Goal: Task Accomplishment & Management: Manage account settings

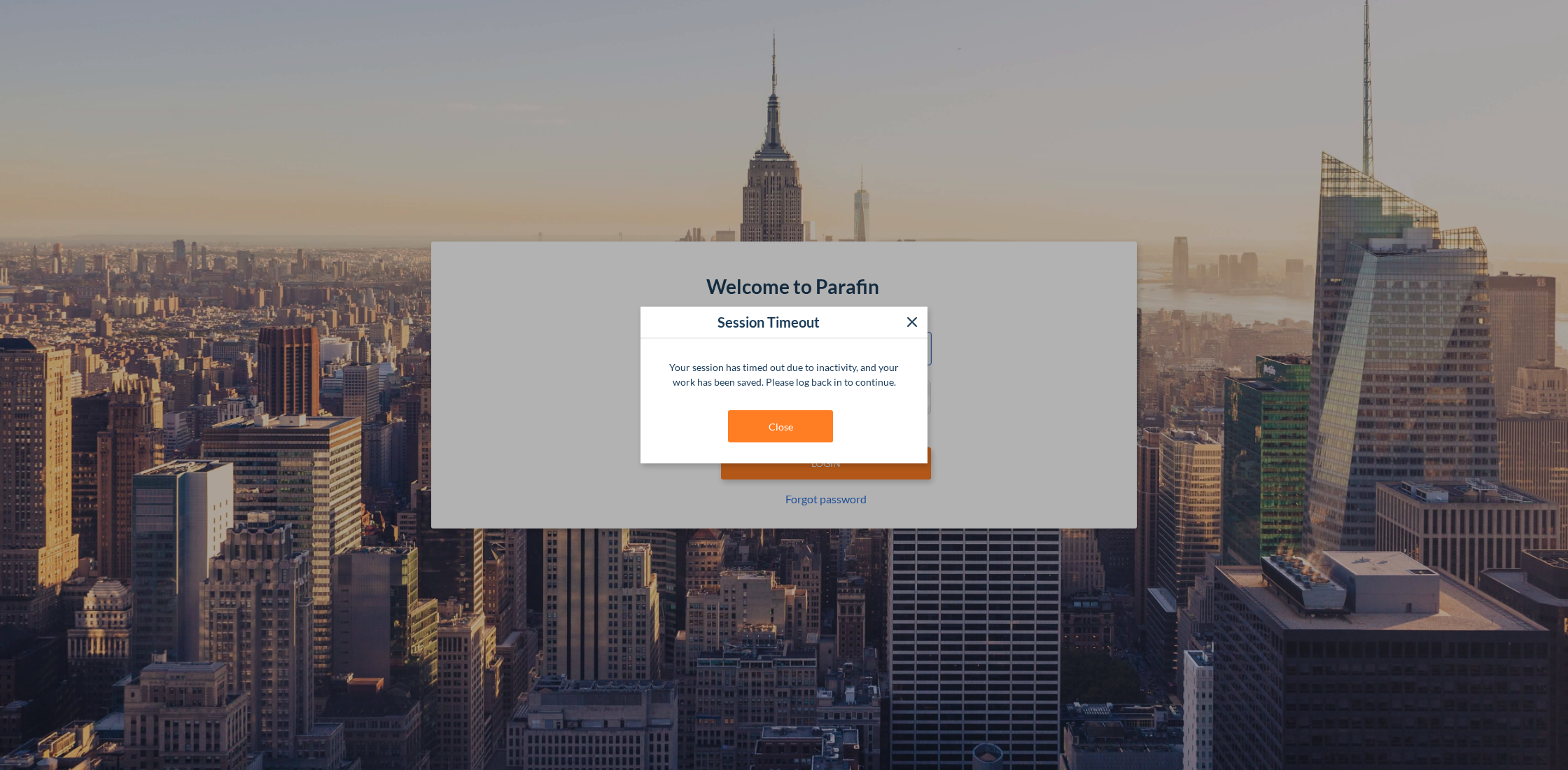
type input "**********"
click at [786, 444] on div "Your session has timed out due to inactivity, and your work has been saved. Ple…" at bounding box center [784, 401] width 287 height 125
click at [773, 433] on button "Close" at bounding box center [780, 426] width 105 height 32
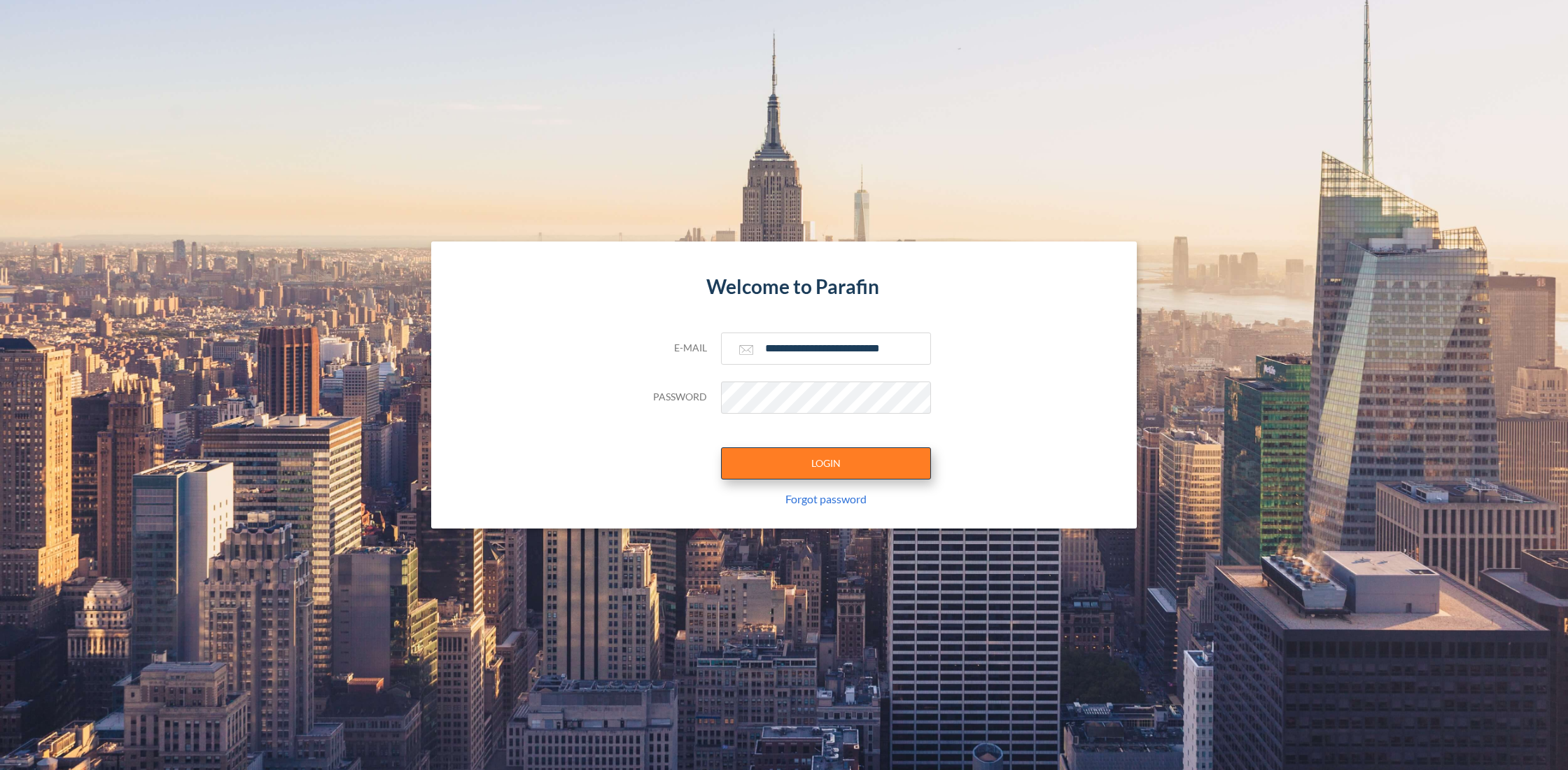
click at [782, 461] on button "LOGIN" at bounding box center [826, 463] width 210 height 32
type input "**********"
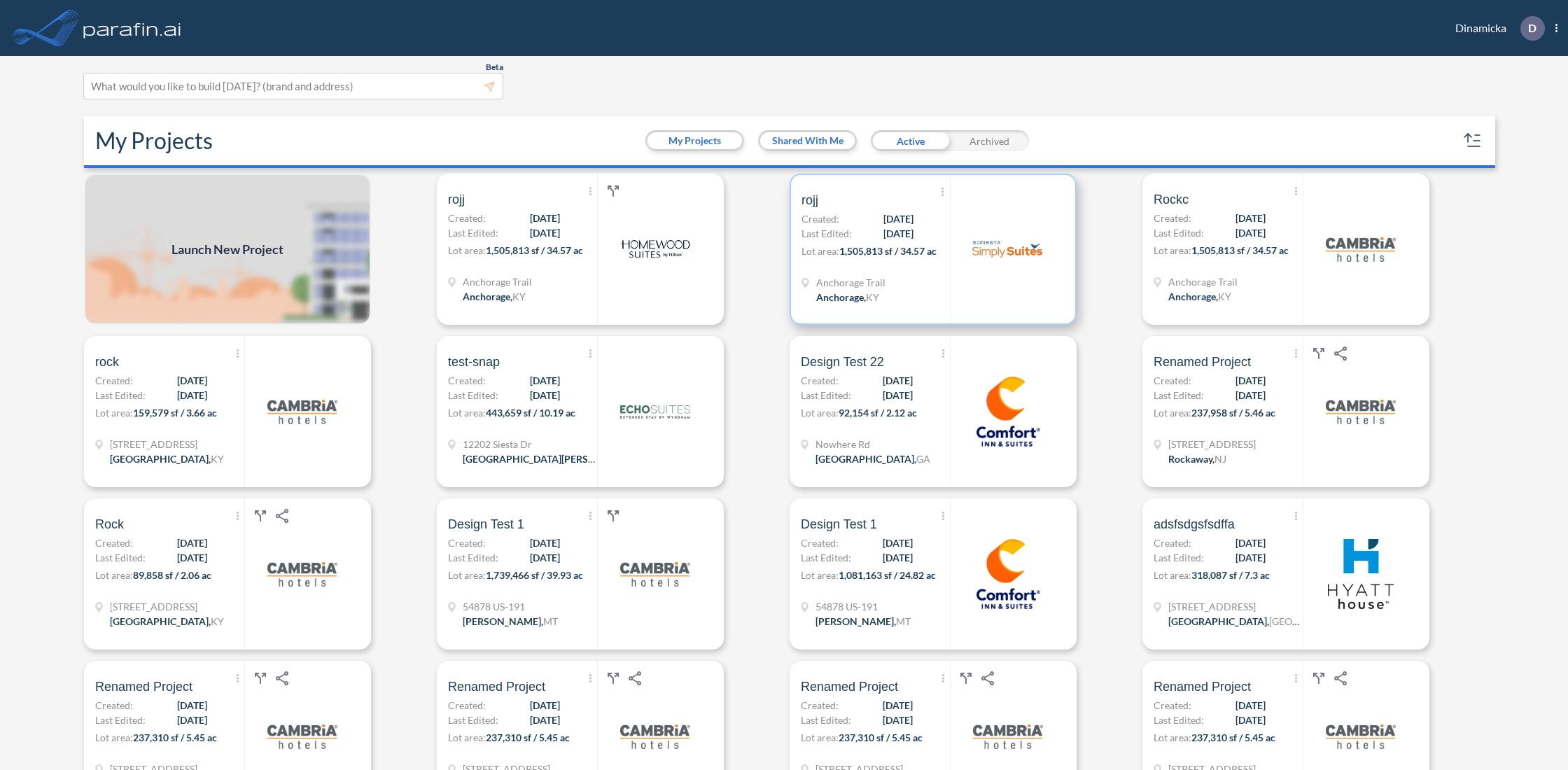
click at [832, 272] on div "Show More Created with sketchtool. Archive Reports Share a copy rojj Created: […" at bounding box center [876, 250] width 148 height 148
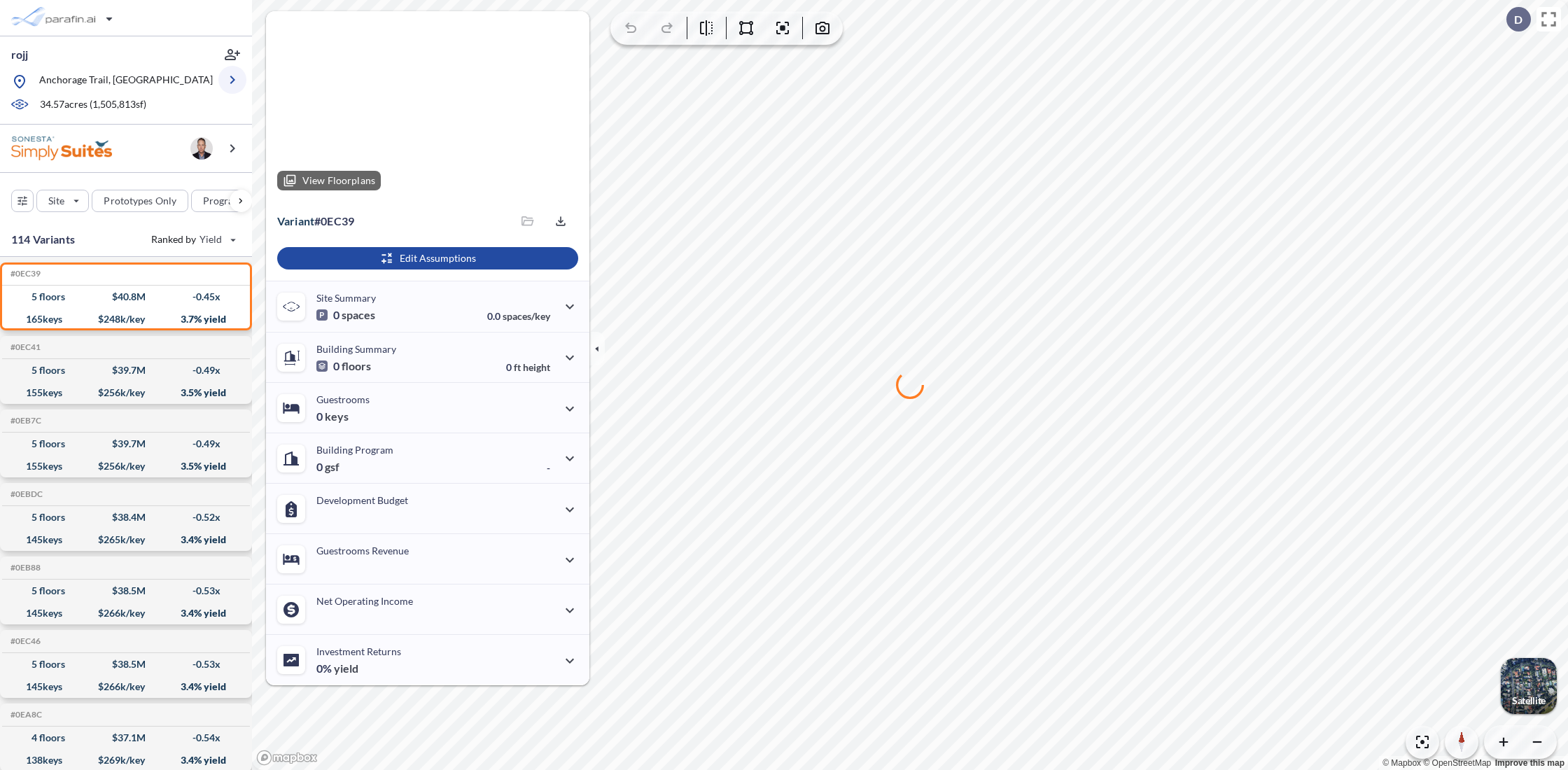
click at [232, 81] on icon "button" at bounding box center [232, 80] width 5 height 9
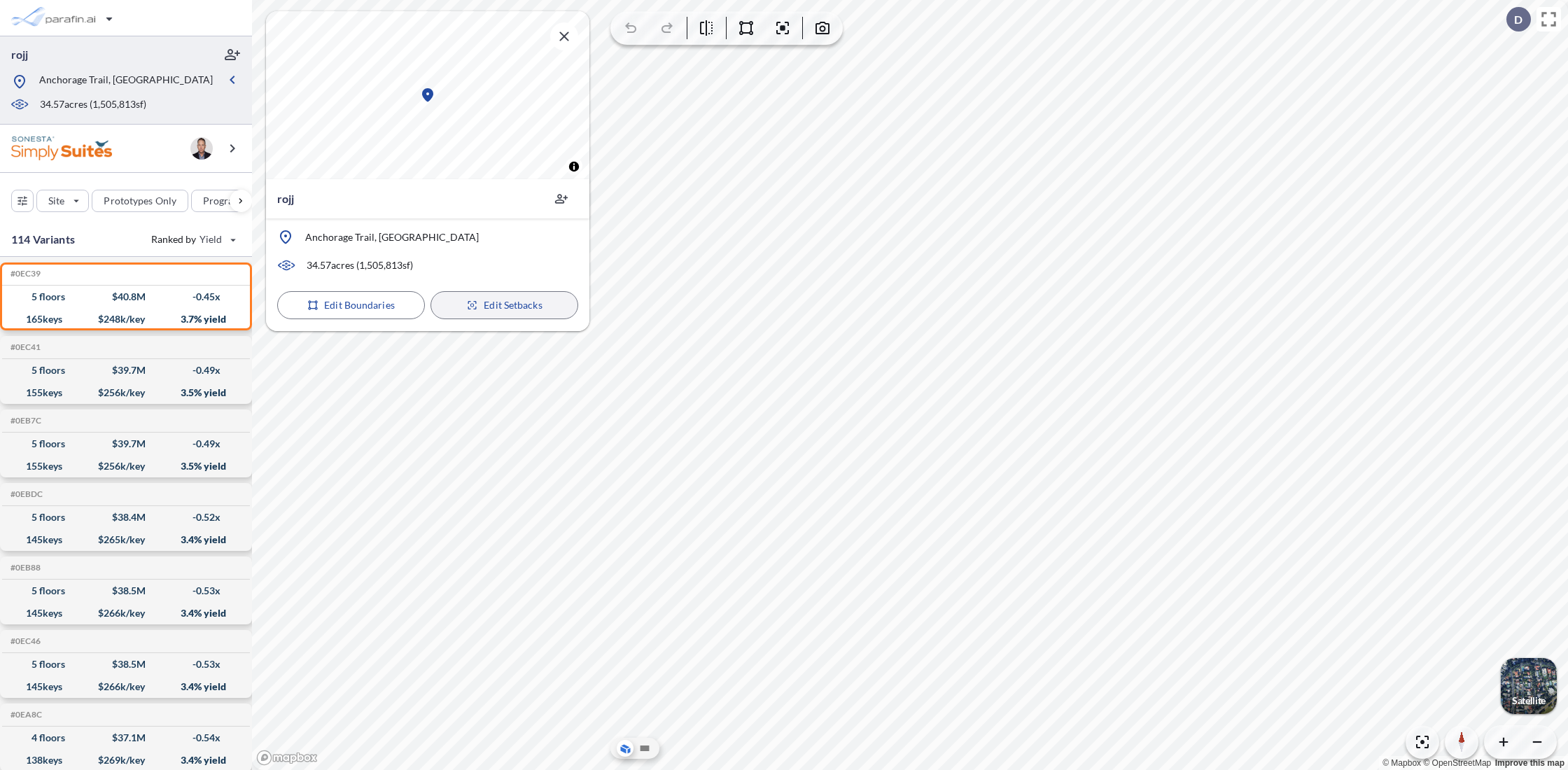
click at [512, 309] on p "Edit Setbacks" at bounding box center [513, 305] width 58 height 14
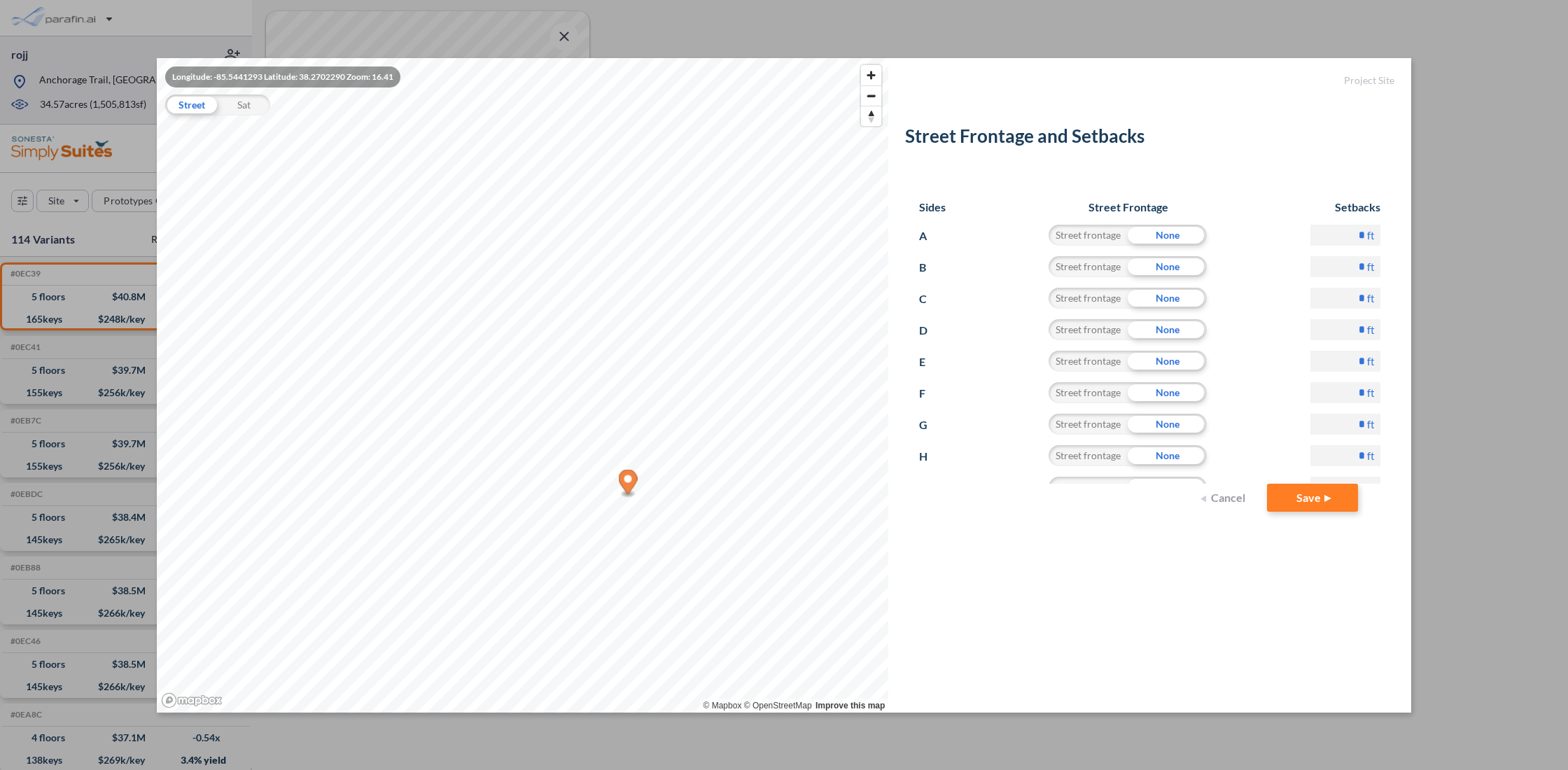
click at [1226, 507] on button "Cancel" at bounding box center [1225, 498] width 56 height 28
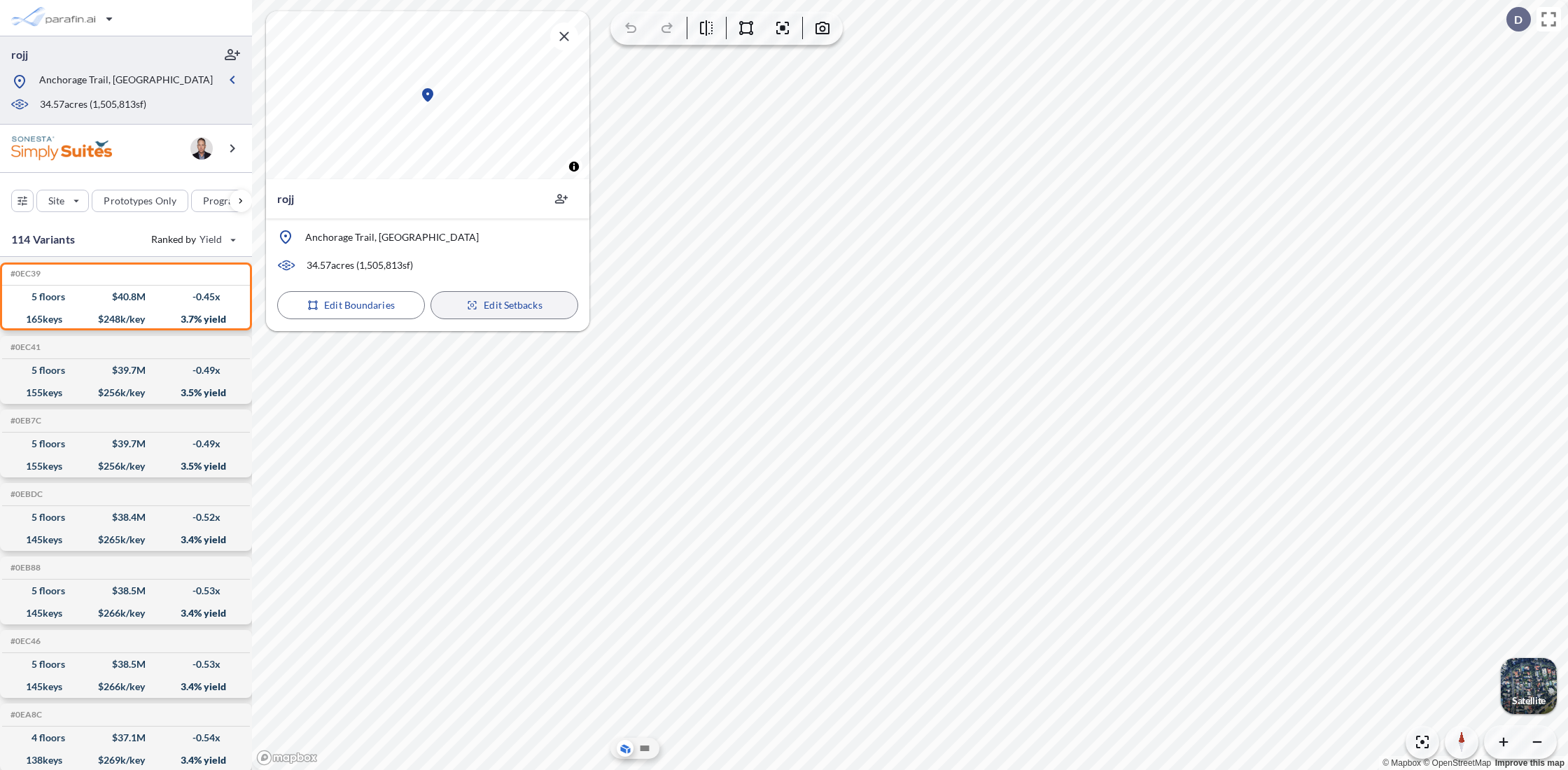
click at [502, 307] on p "Edit Setbacks" at bounding box center [513, 305] width 58 height 14
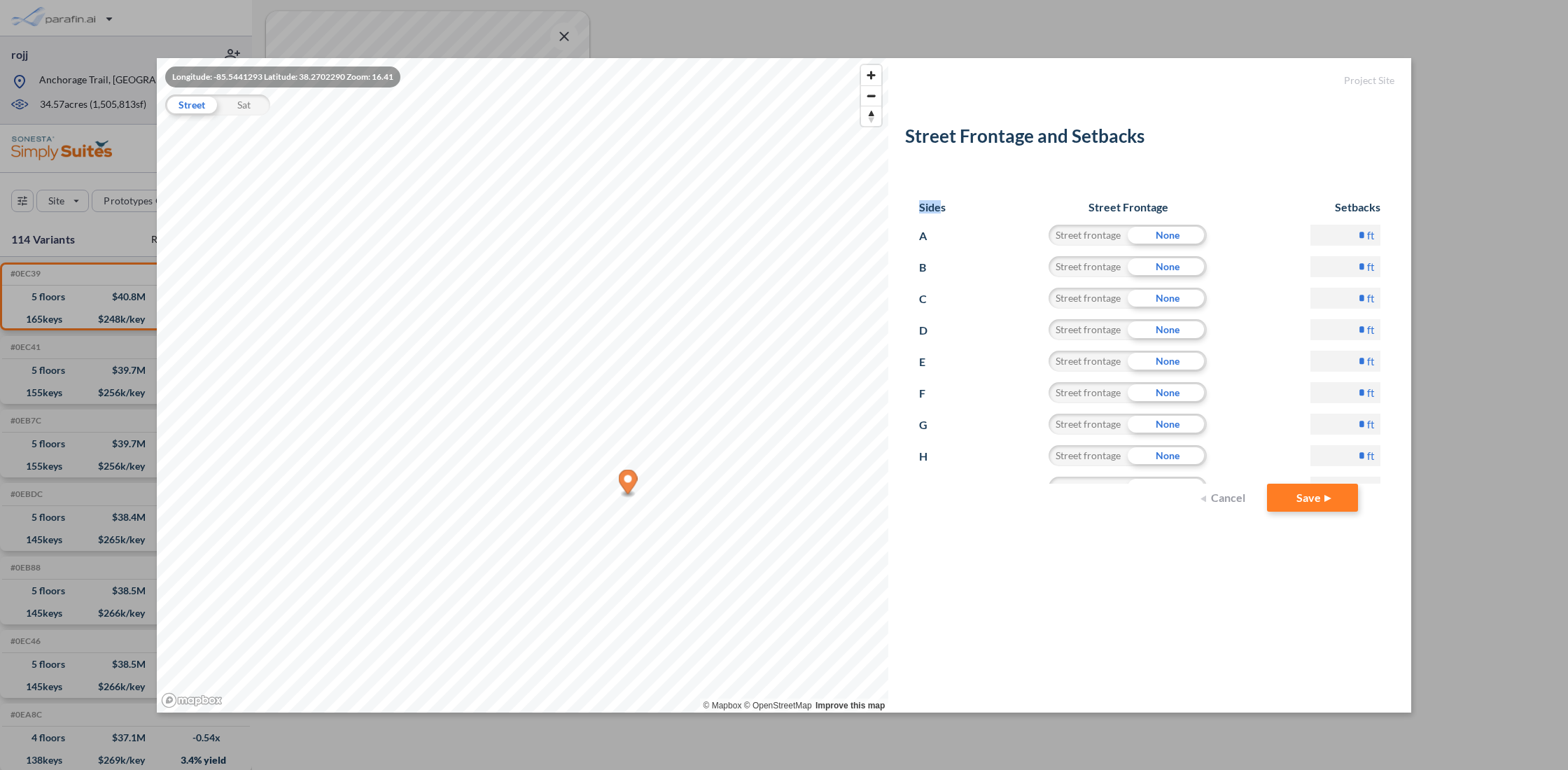
drag, startPoint x: 919, startPoint y: 211, endPoint x: 941, endPoint y: 211, distance: 22.0
click at [941, 211] on h6 "Sides" at bounding box center [932, 207] width 26 height 14
click at [971, 217] on div "Sides Street Frontage Setbacks" at bounding box center [1150, 212] width 461 height 24
